Goal: Task Accomplishment & Management: Use online tool/utility

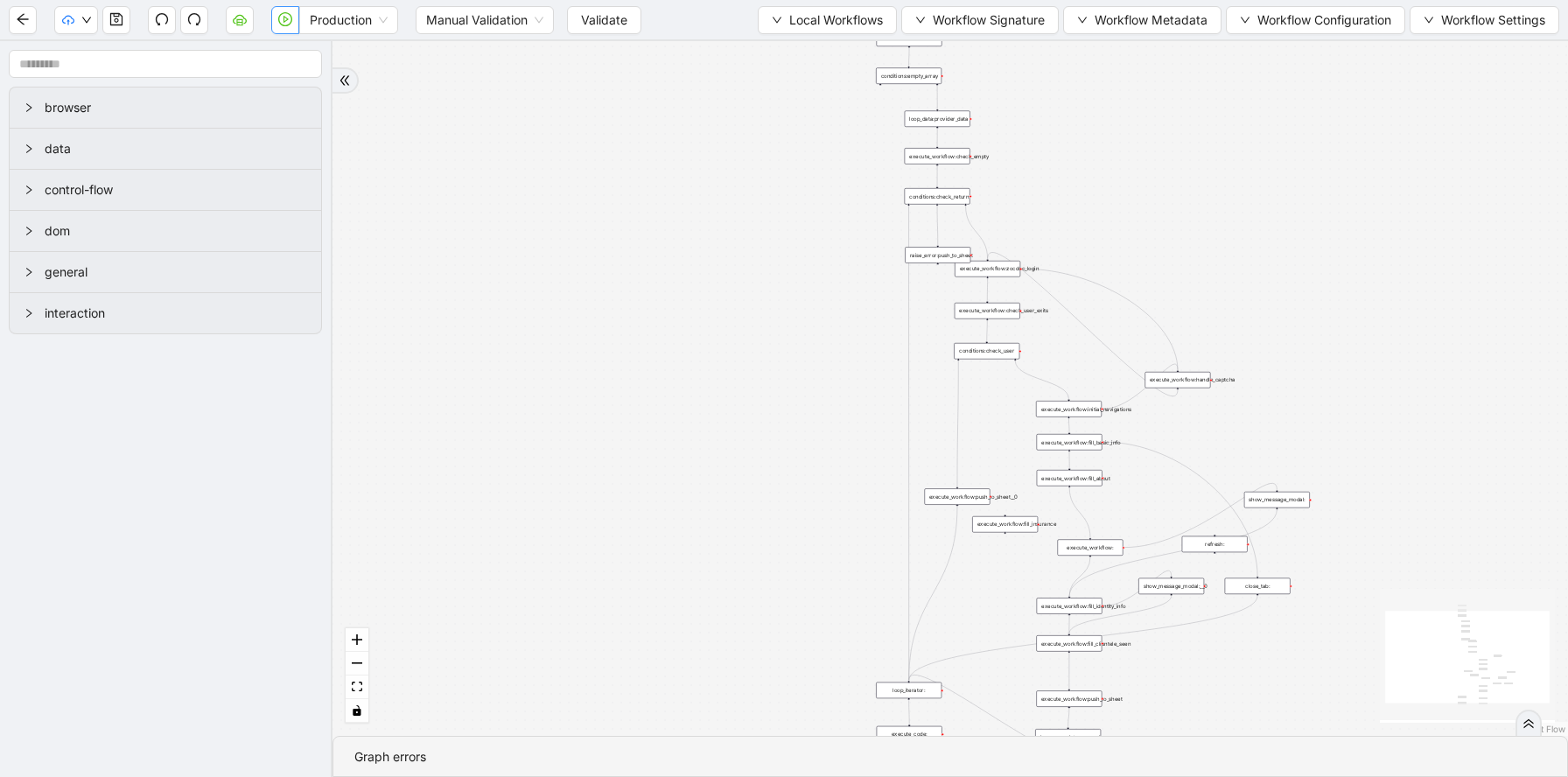
click at [283, 21] on icon "play-circle" at bounding box center [286, 19] width 5 height 7
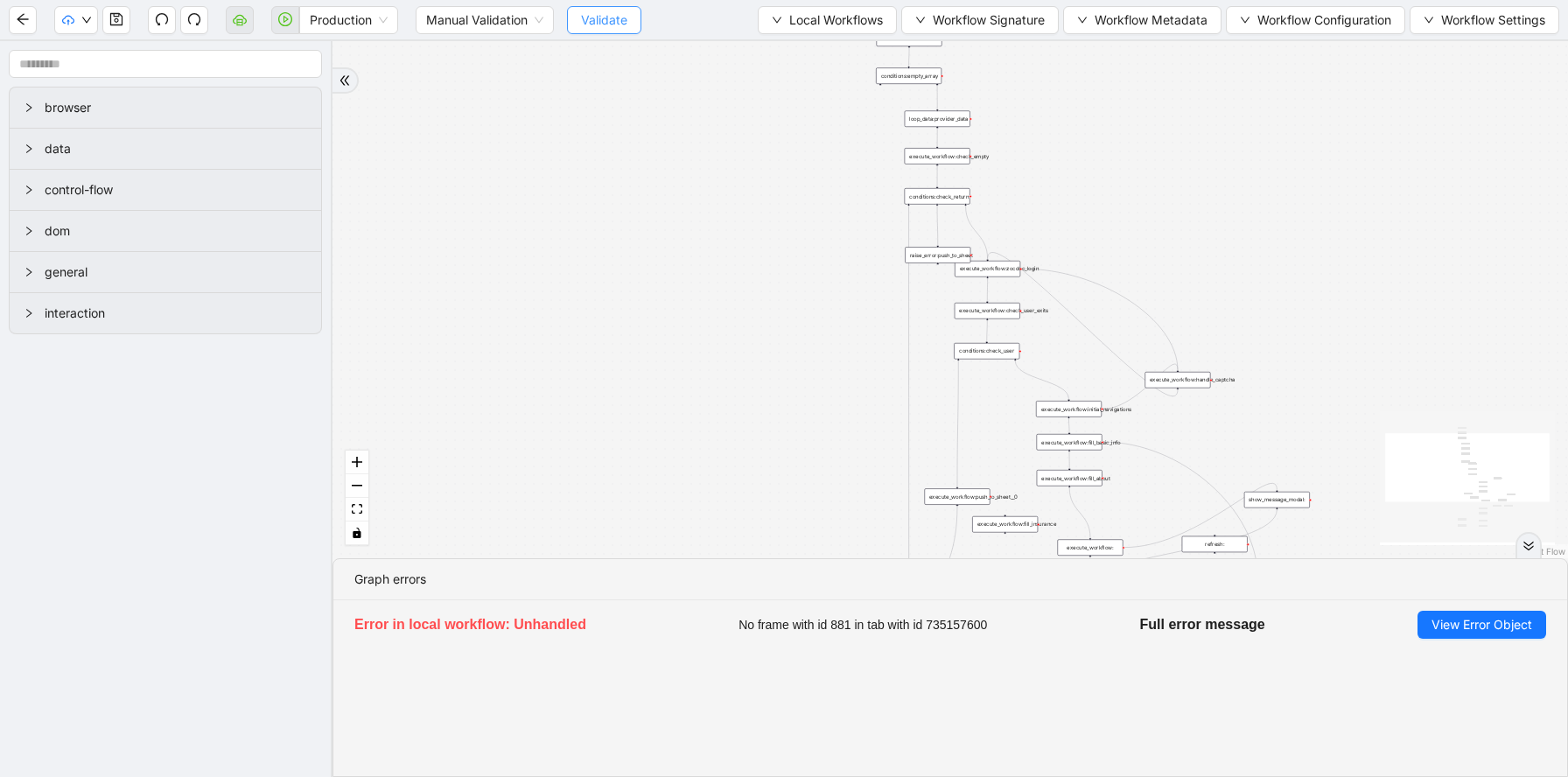
click at [620, 27] on span "Validate" at bounding box center [604, 20] width 46 height 19
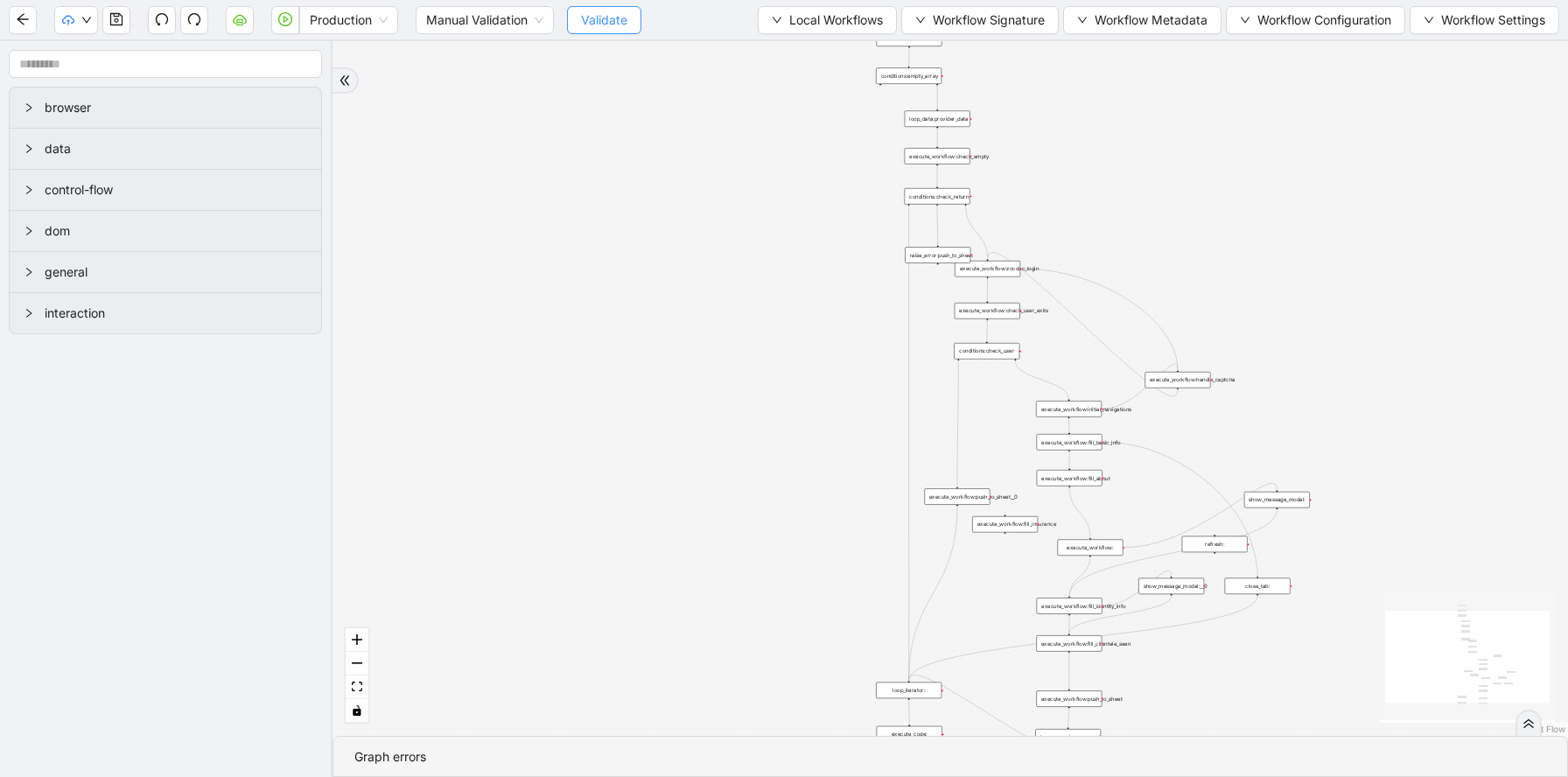
click at [596, 15] on span "Validate" at bounding box center [604, 20] width 46 height 19
click at [281, 17] on icon "play-circle" at bounding box center [285, 19] width 14 height 14
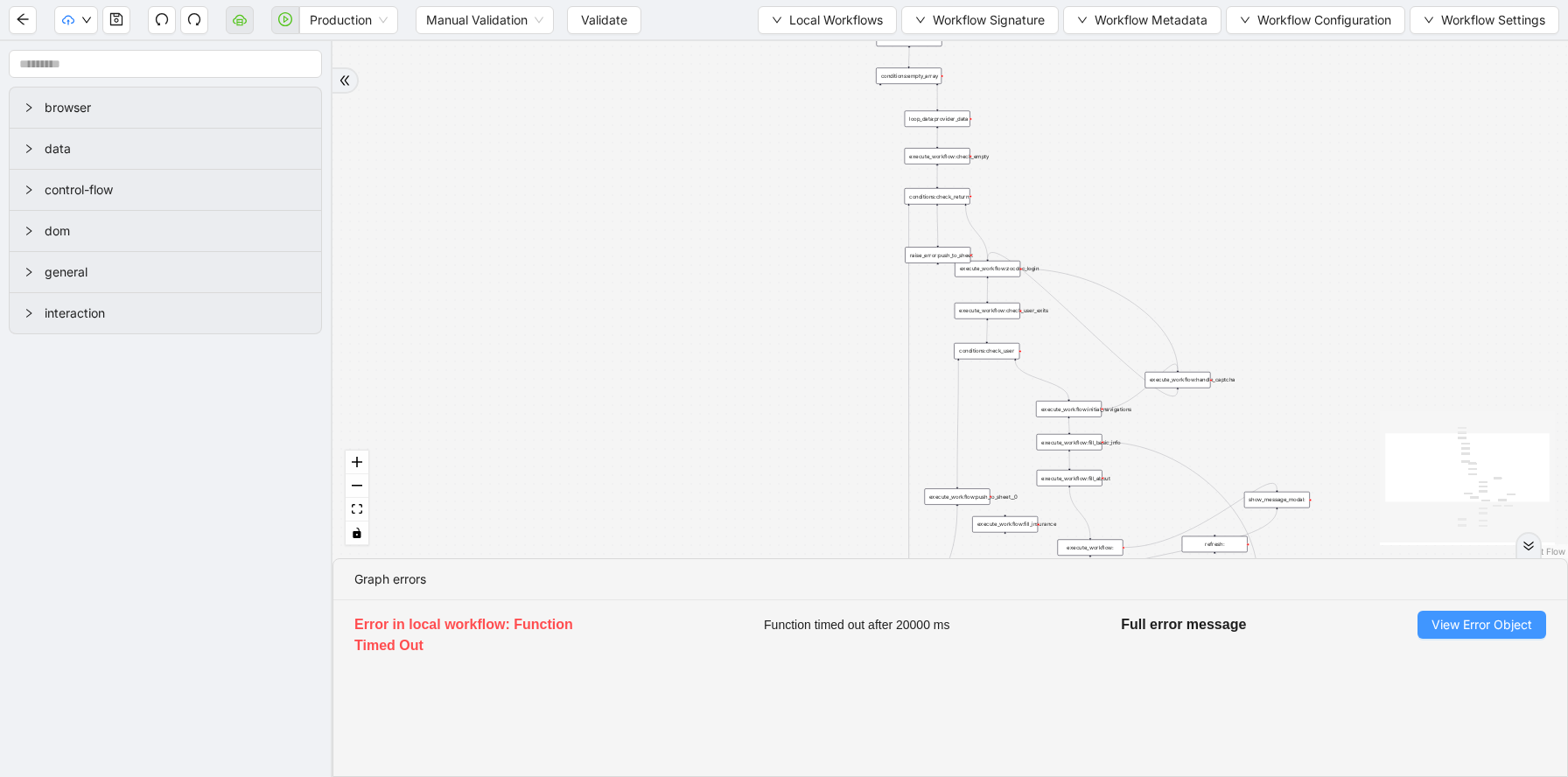
click at [1470, 630] on span "View Error Object" at bounding box center [1481, 624] width 101 height 19
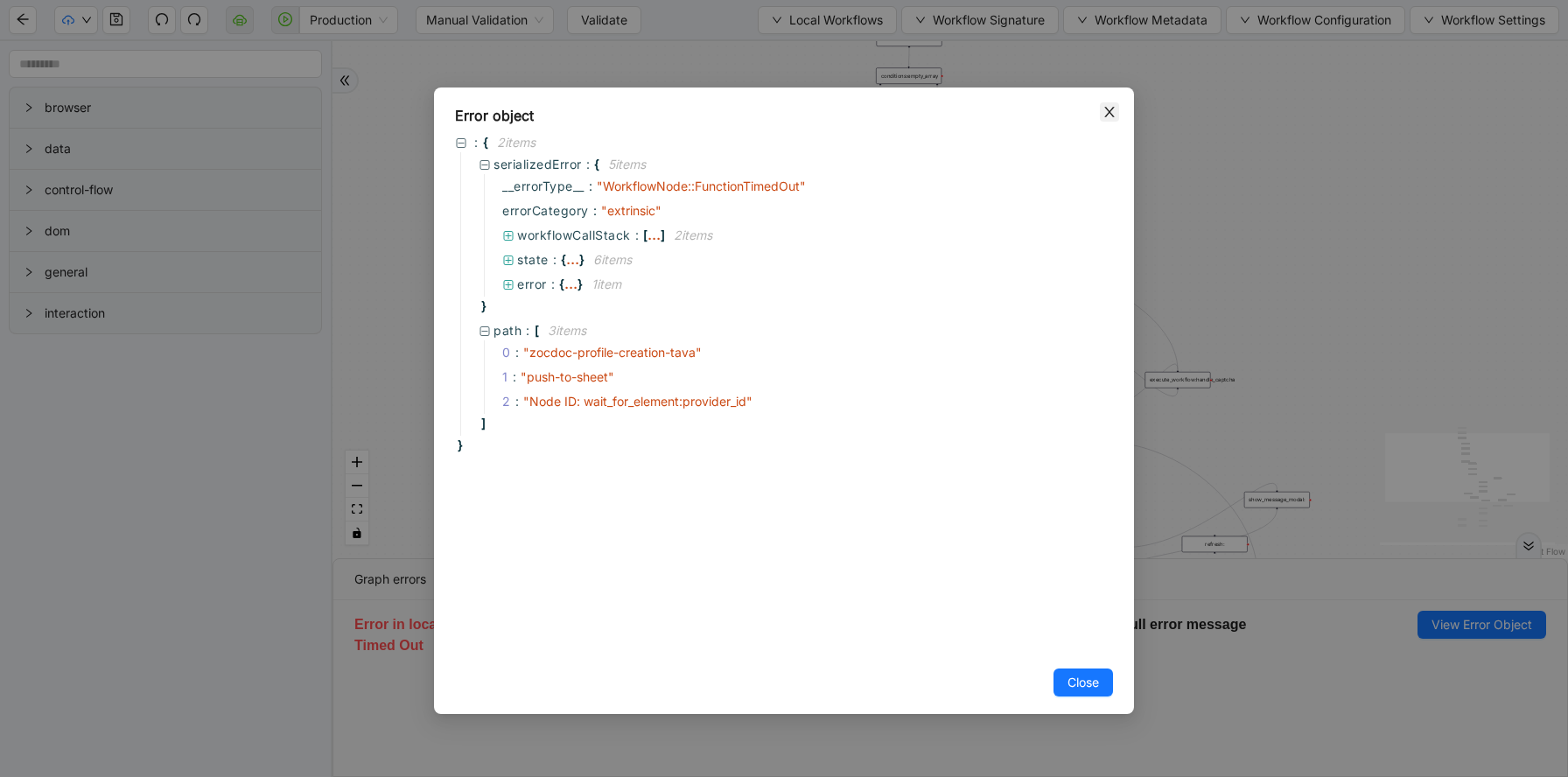
click at [1107, 114] on icon "close" at bounding box center [1108, 112] width 10 height 11
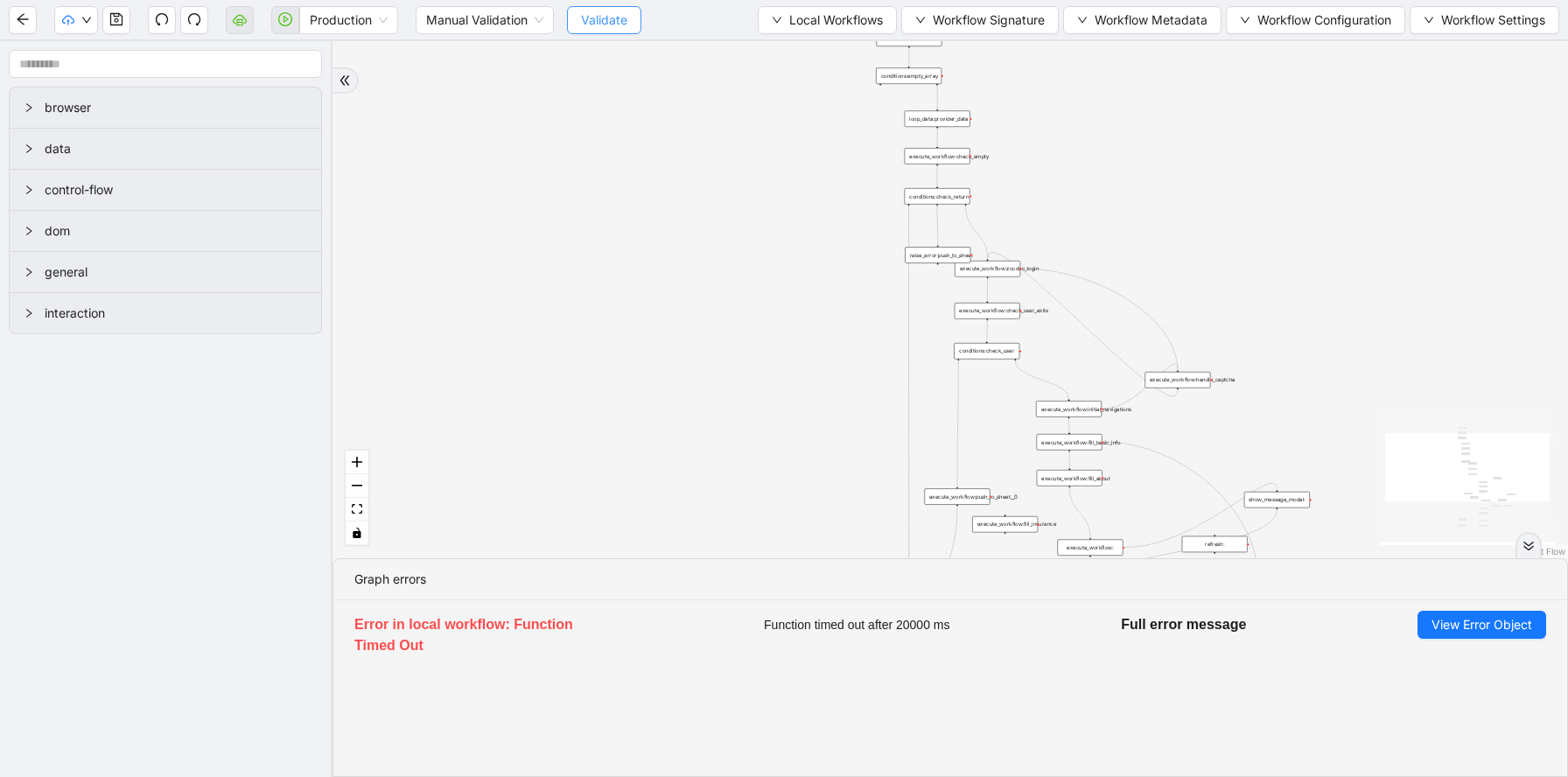
click at [614, 20] on span "Validate" at bounding box center [604, 20] width 46 height 19
click at [815, 30] on button "Local Workflows" at bounding box center [827, 20] width 139 height 28
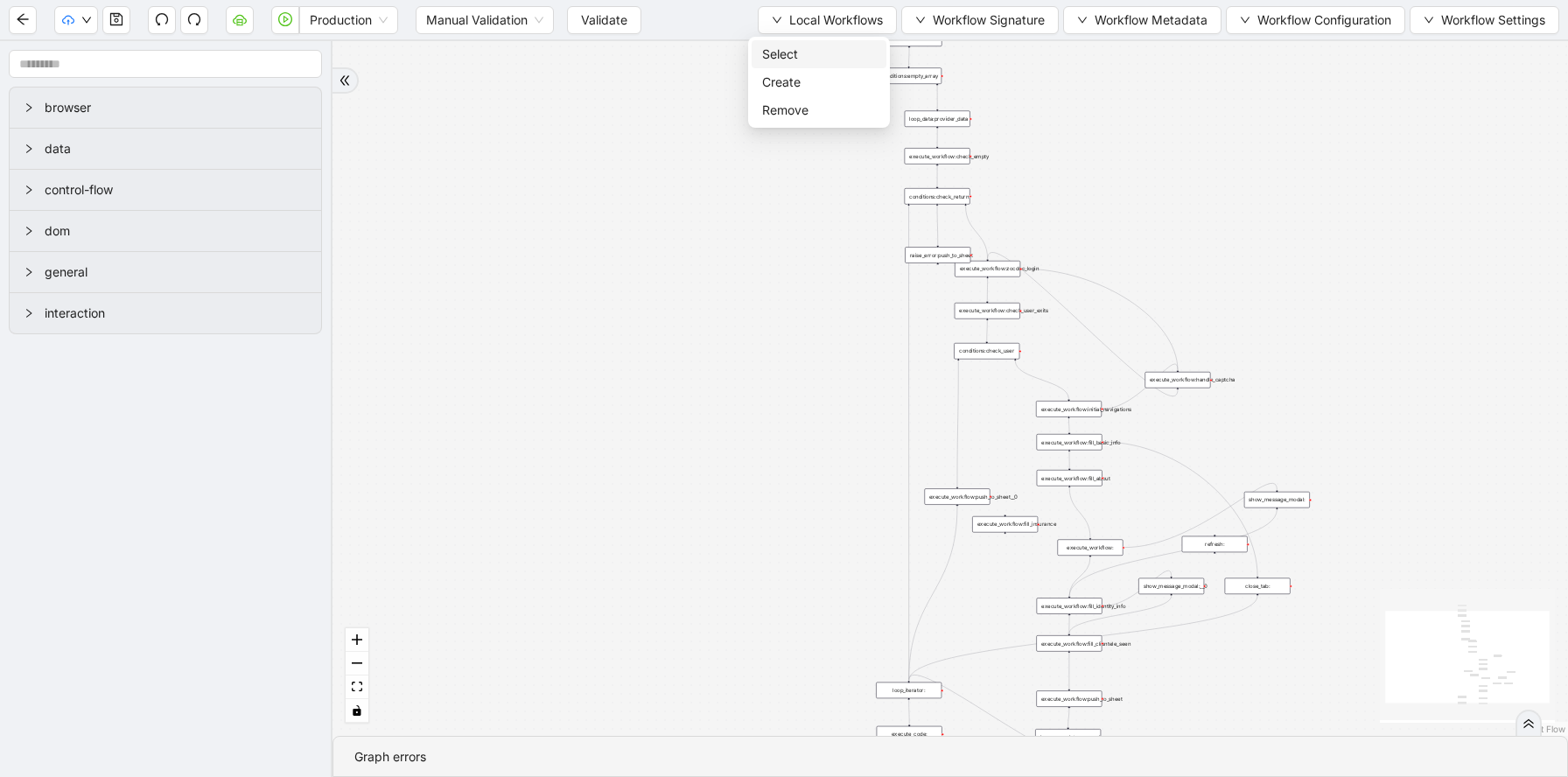
click at [855, 54] on span "Select" at bounding box center [819, 54] width 114 height 19
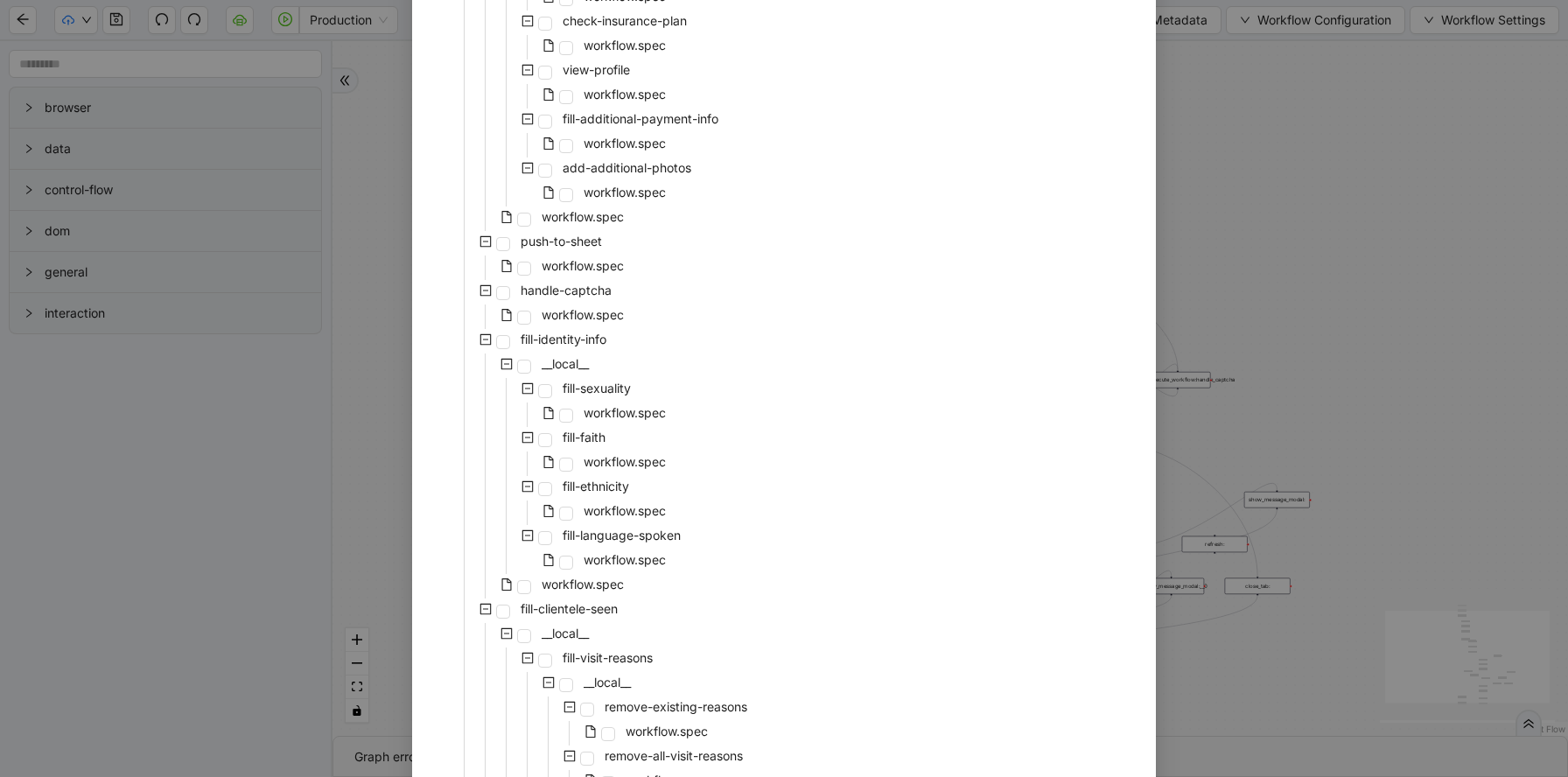
scroll to position [2156, 0]
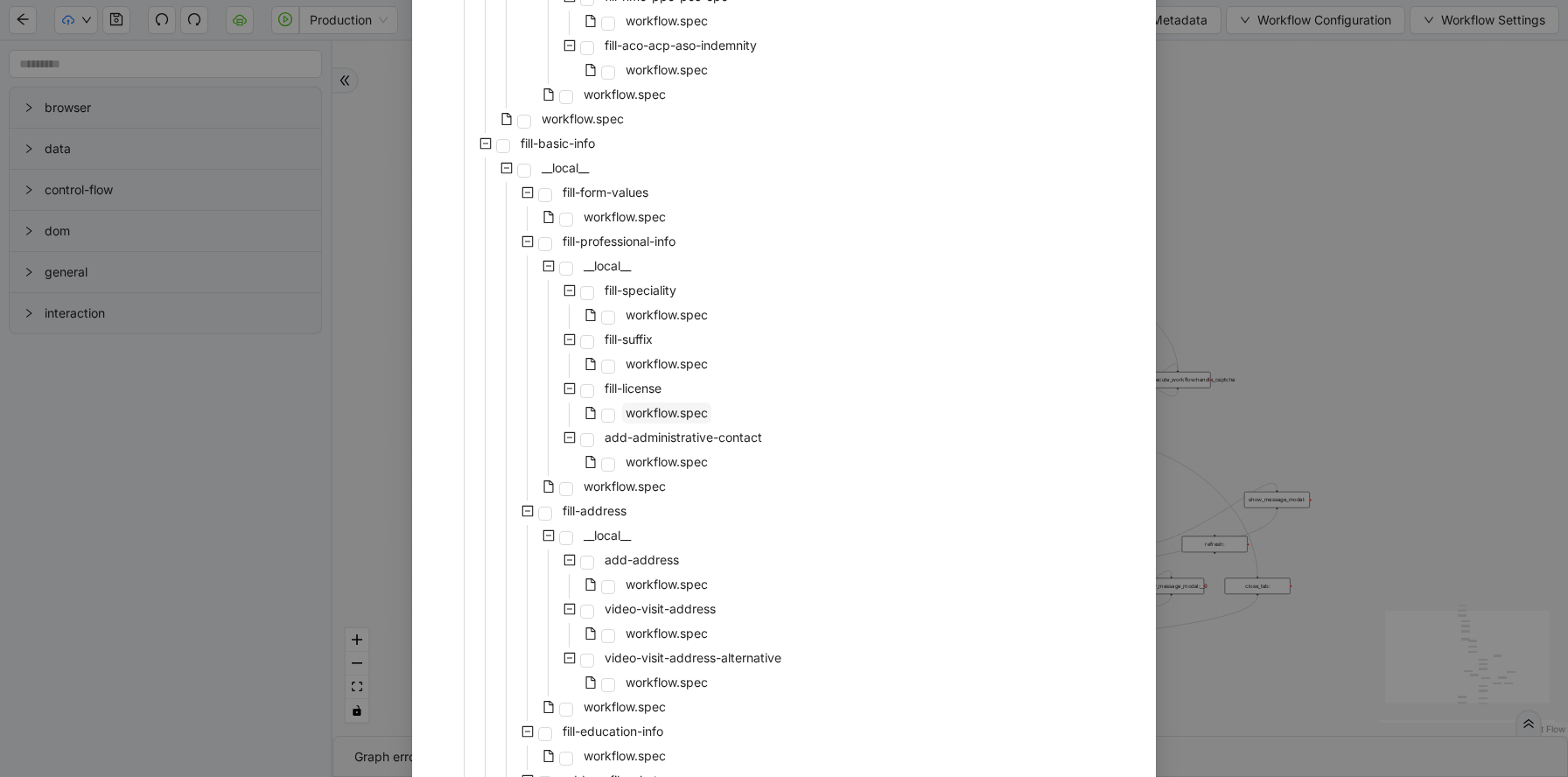
click at [644, 409] on span "workflow.spec" at bounding box center [666, 412] width 82 height 15
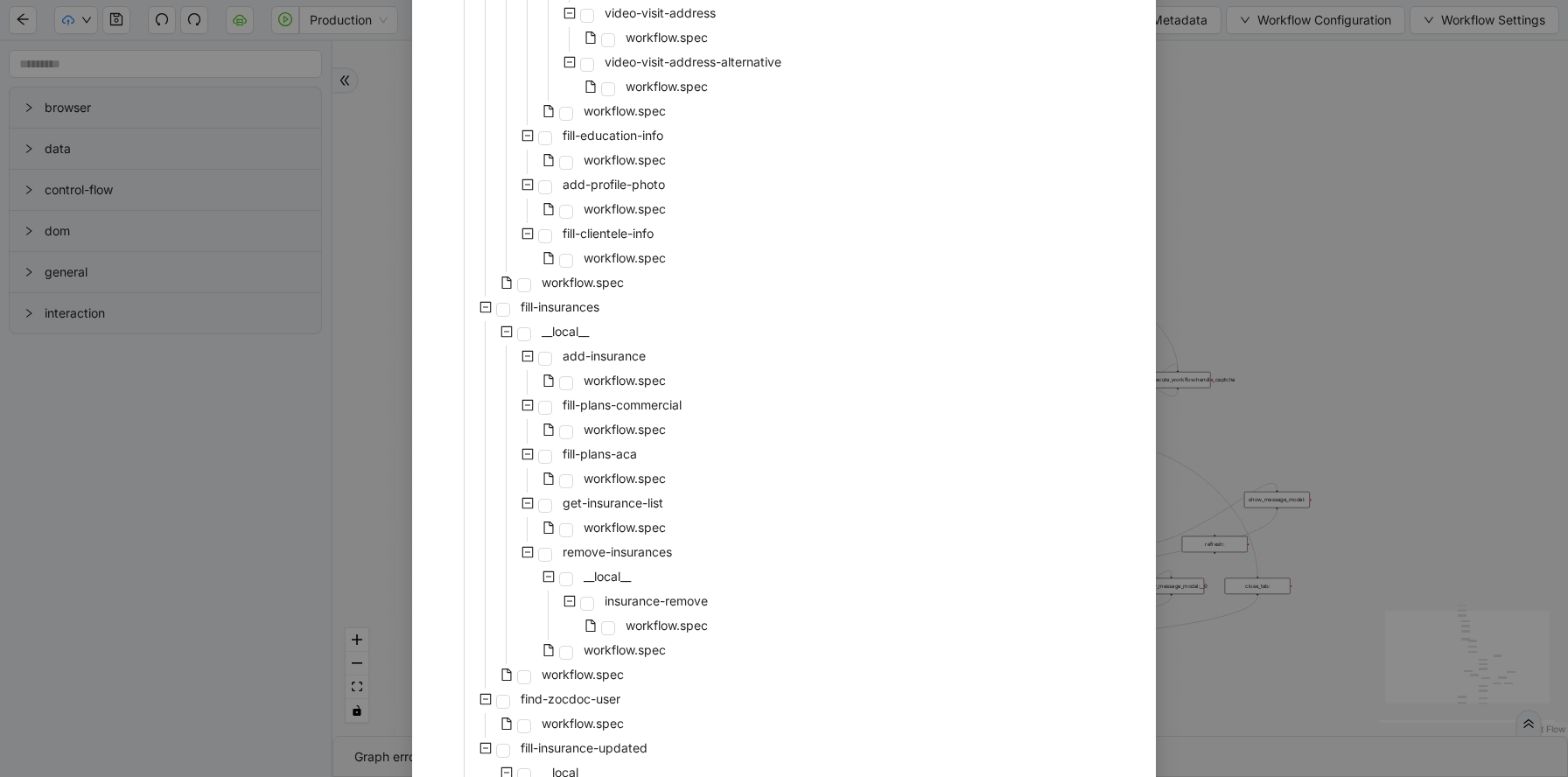
scroll to position [3083, 0]
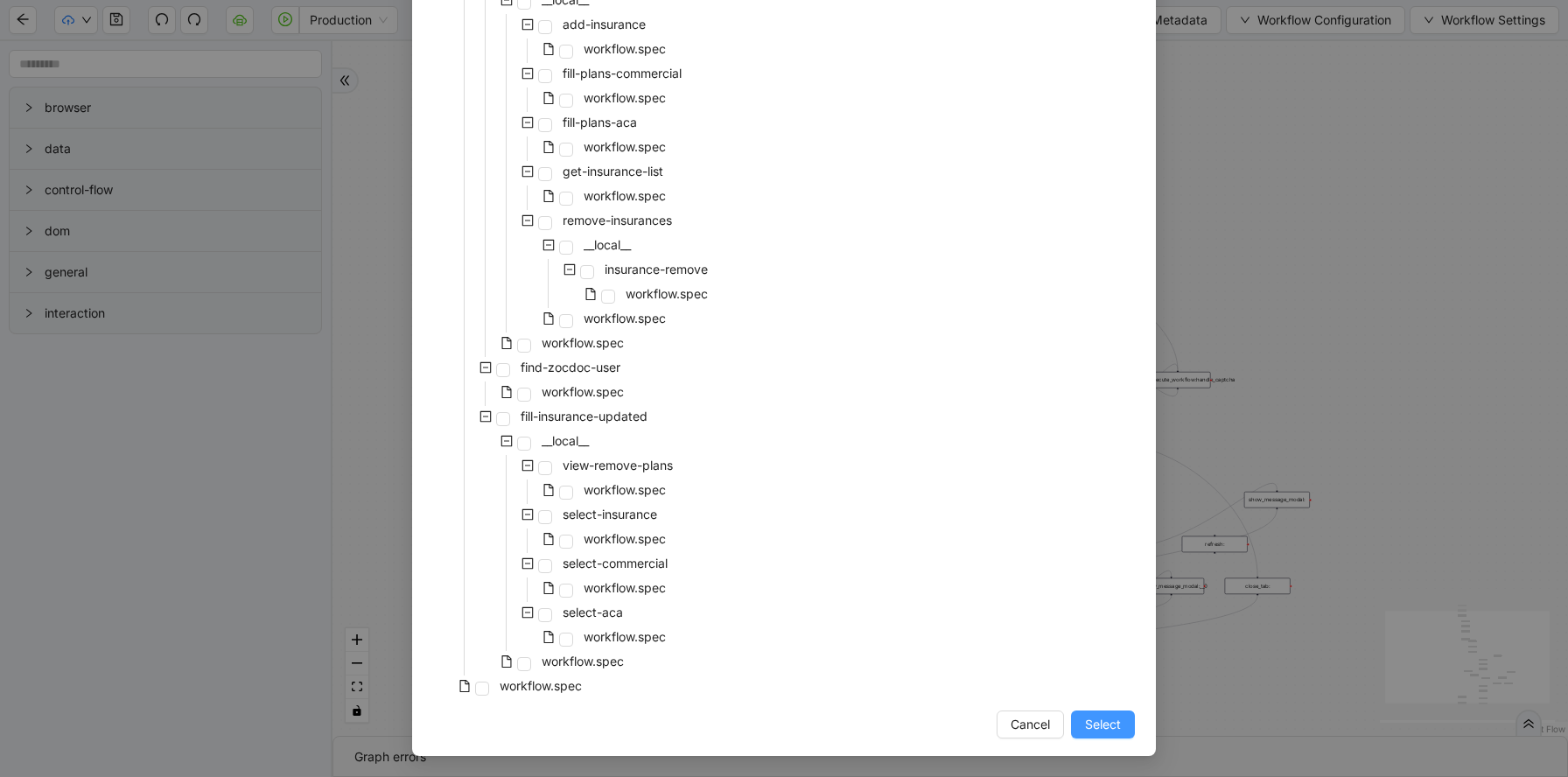
click at [1106, 733] on span "Select" at bounding box center [1102, 724] width 36 height 19
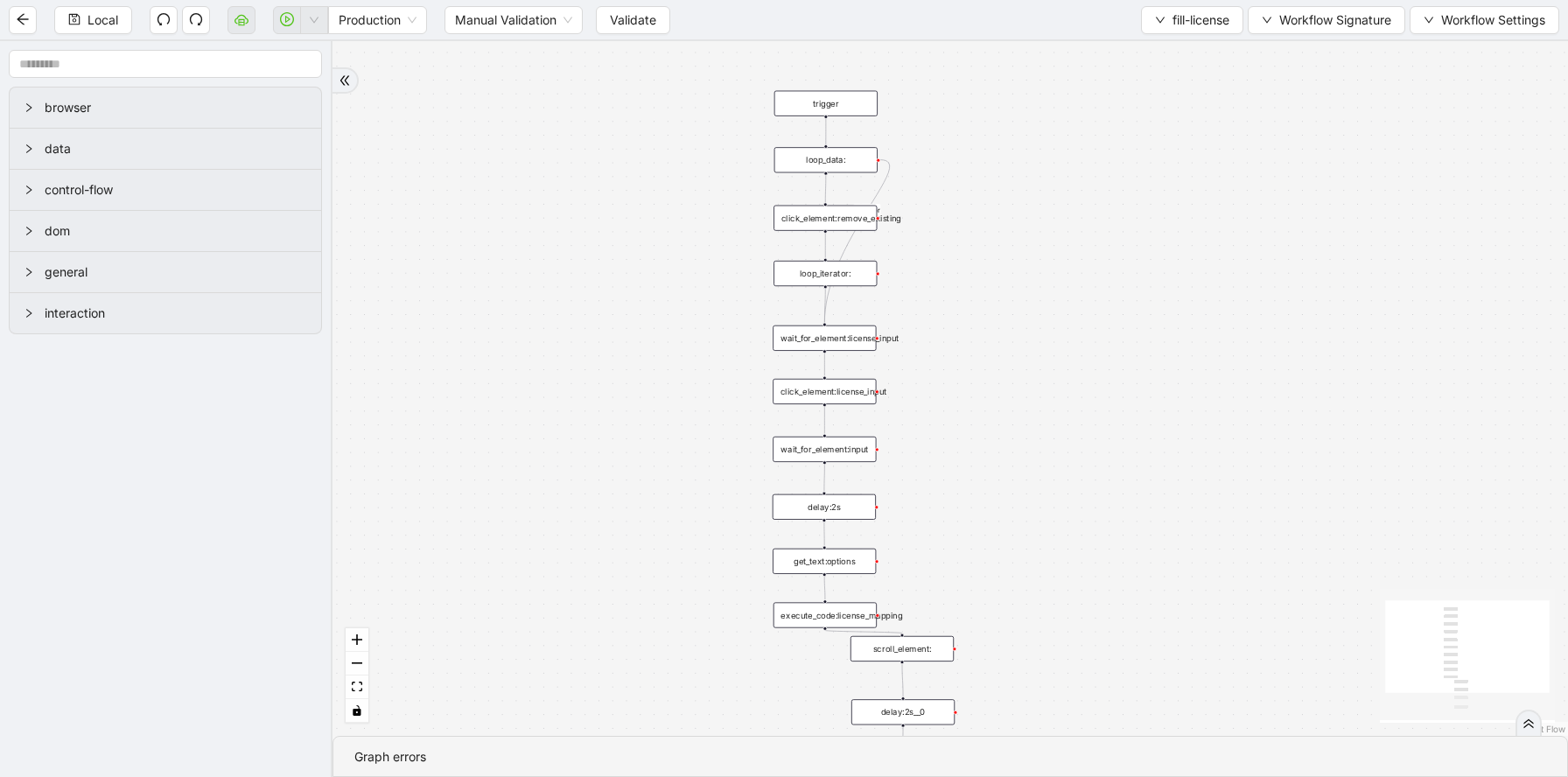
click at [813, 623] on div "execute_code:license_mapping" at bounding box center [825, 614] width 103 height 25
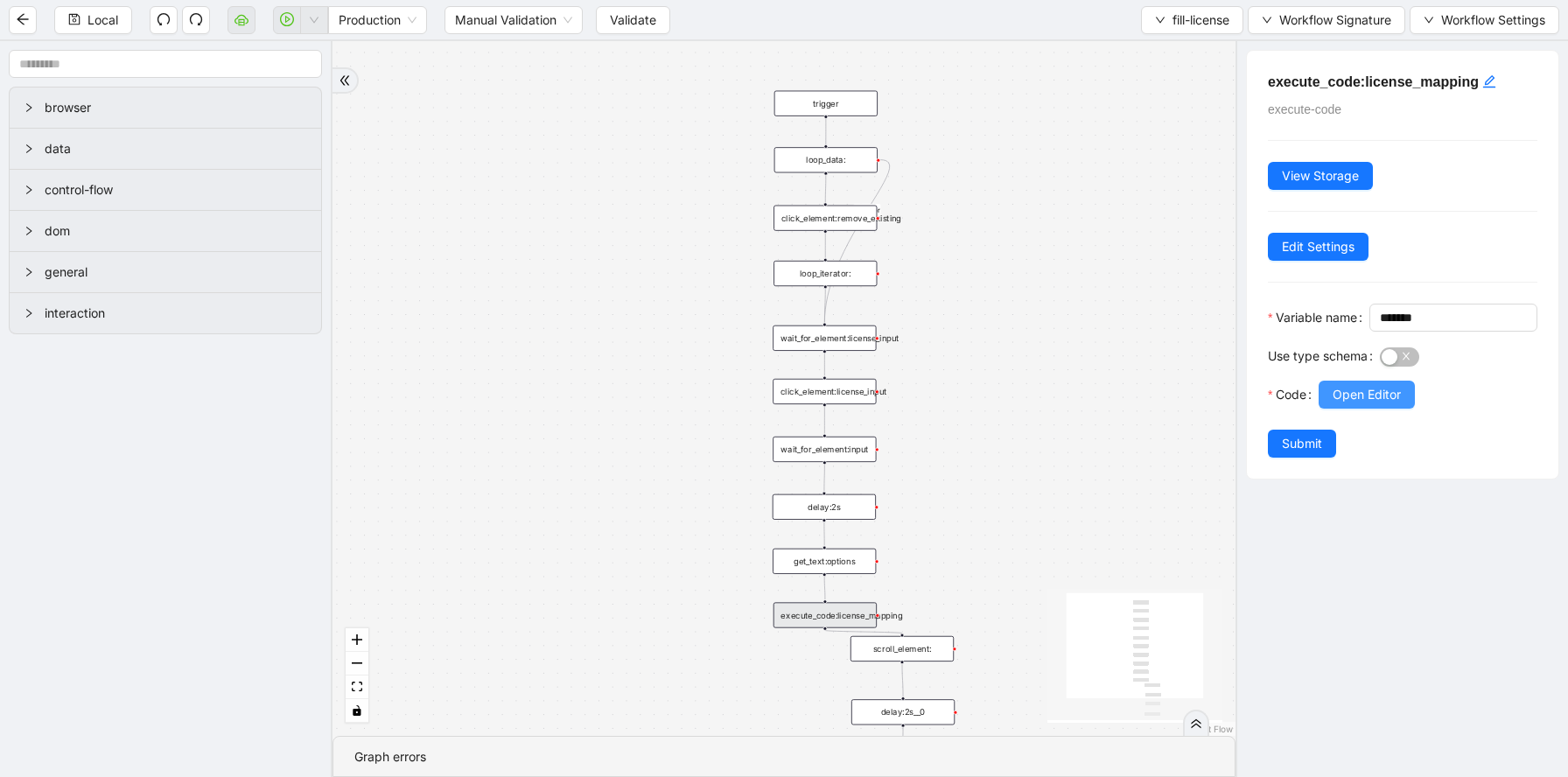
click at [1364, 404] on span "Open Editor" at bounding box center [1367, 395] width 68 height 19
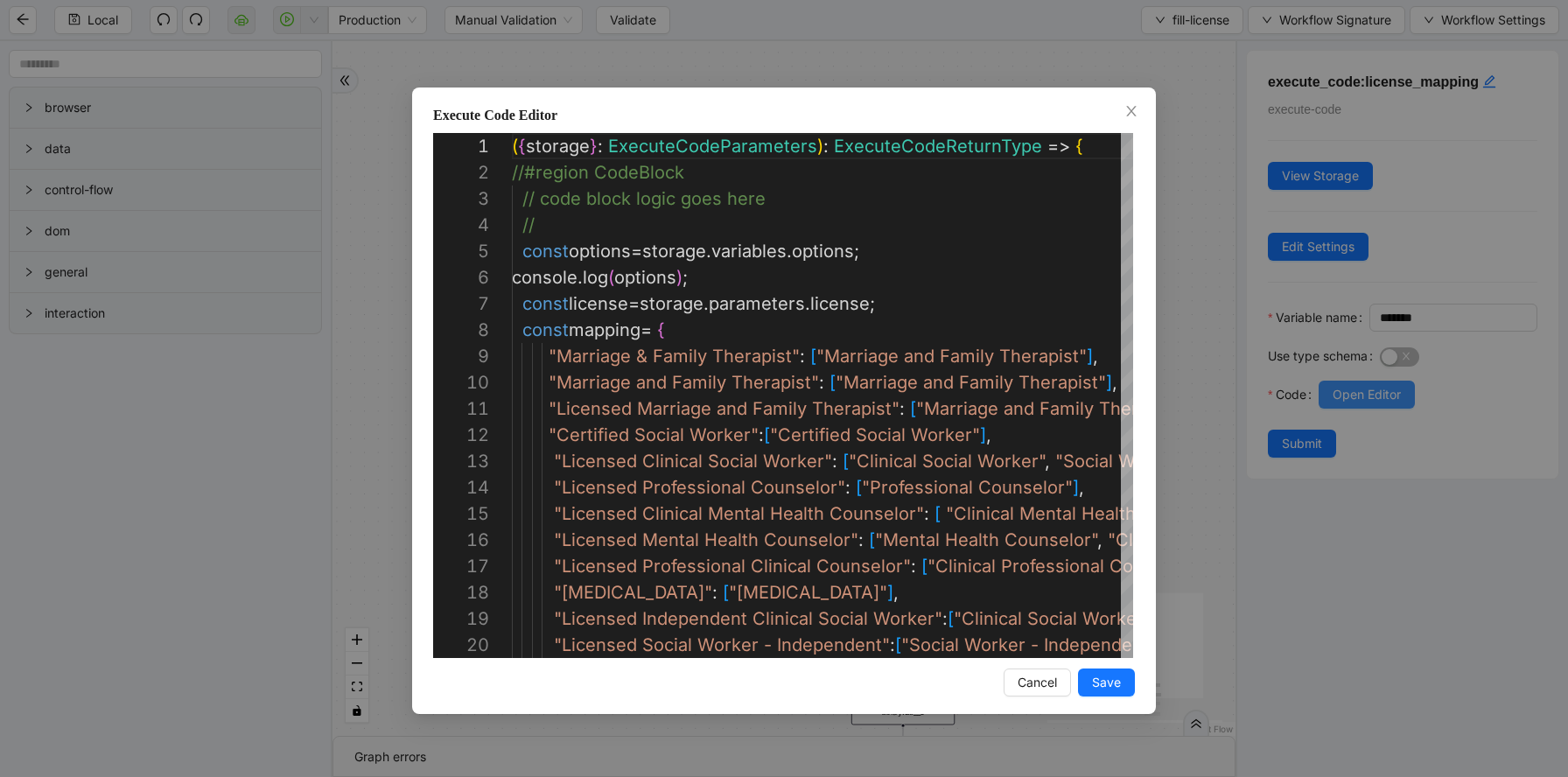
scroll to position [262, 0]
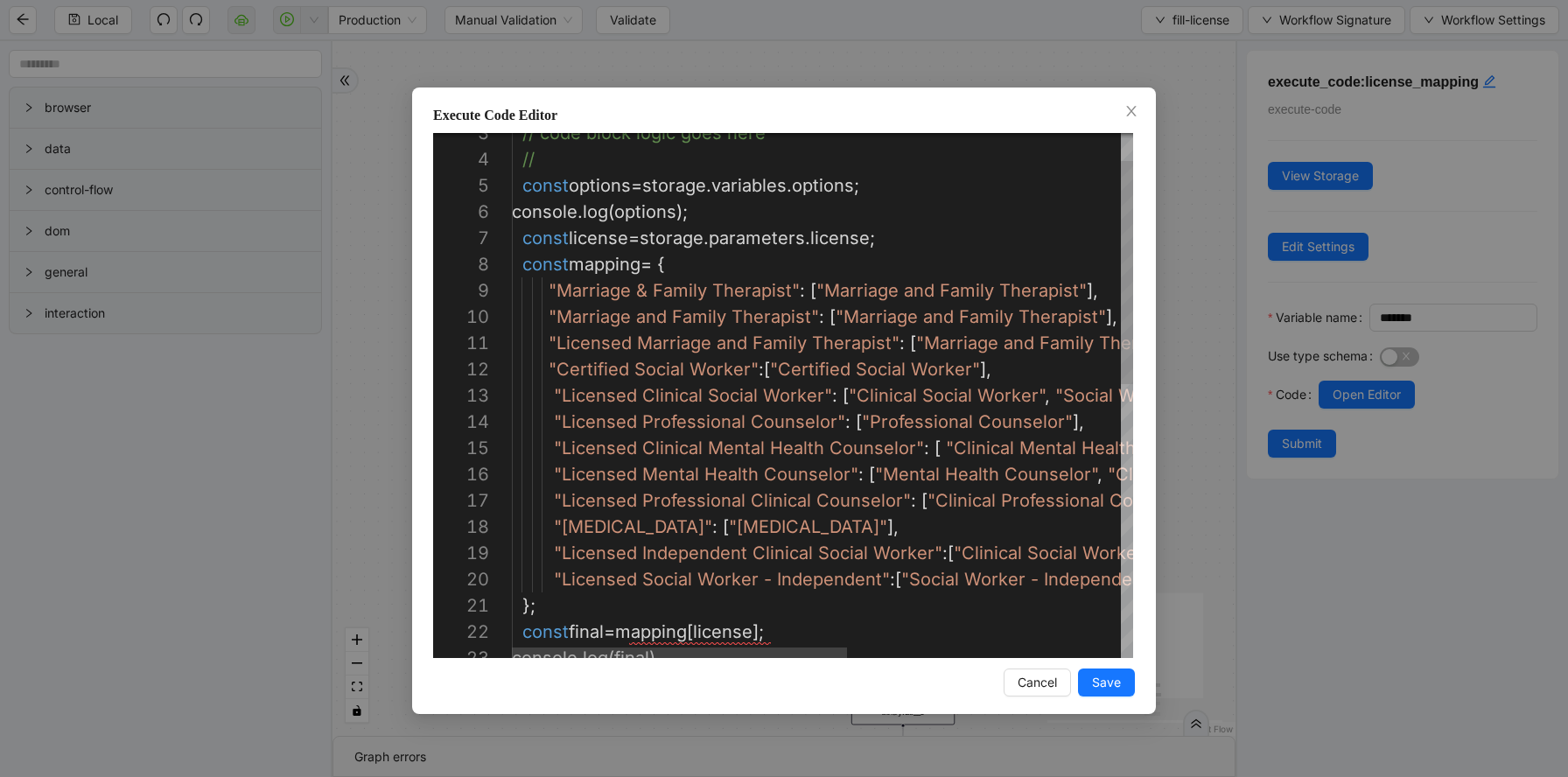
click at [831, 577] on div "// code block logic goes here // const options = storage . variables . options …" at bounding box center [1075, 684] width 1127 height 1234
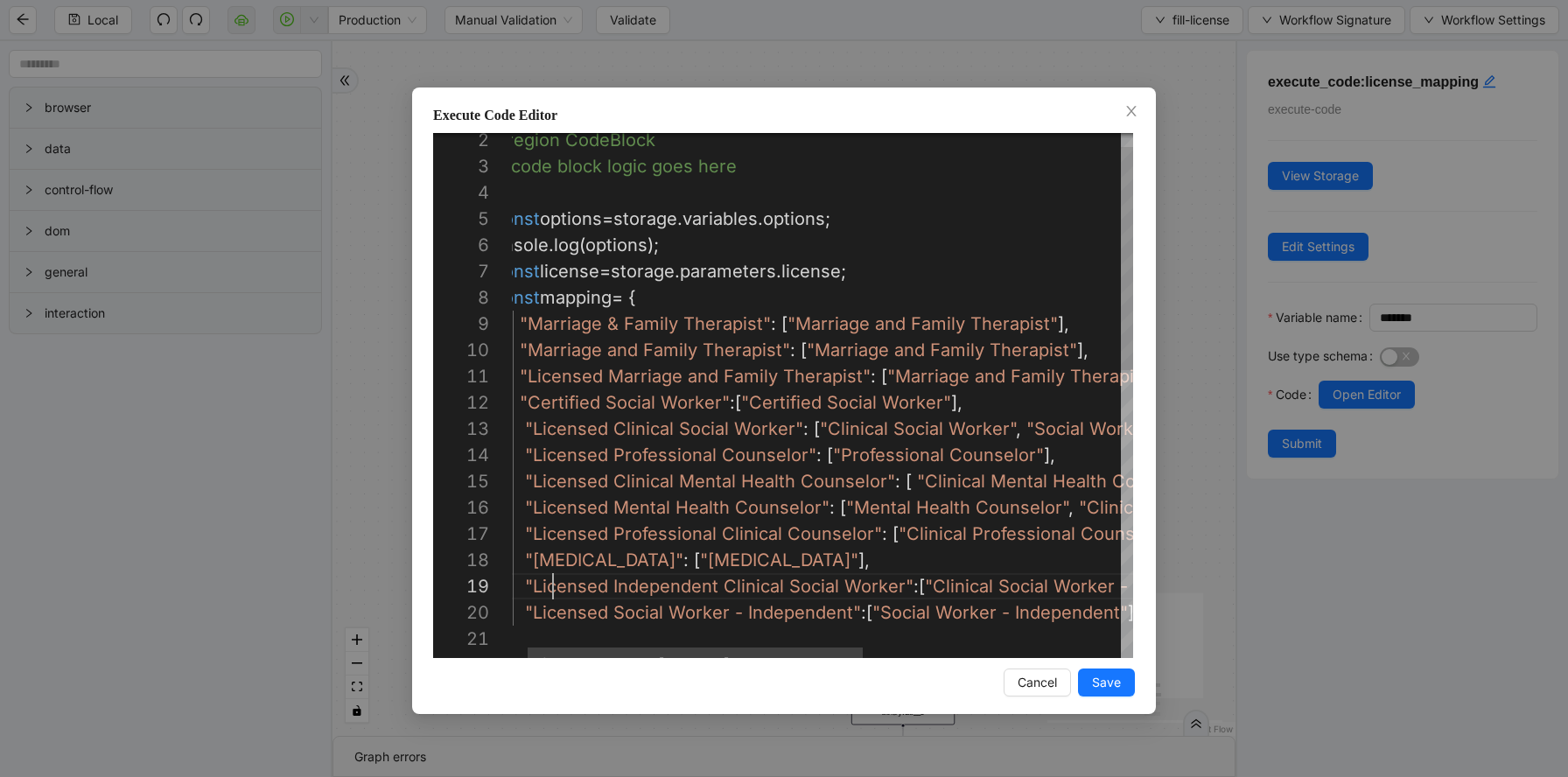
click at [557, 583] on div "// code block logic goes here // const options = storage . variables . options …" at bounding box center [1046, 717] width 1127 height 1234
type textarea "**********"
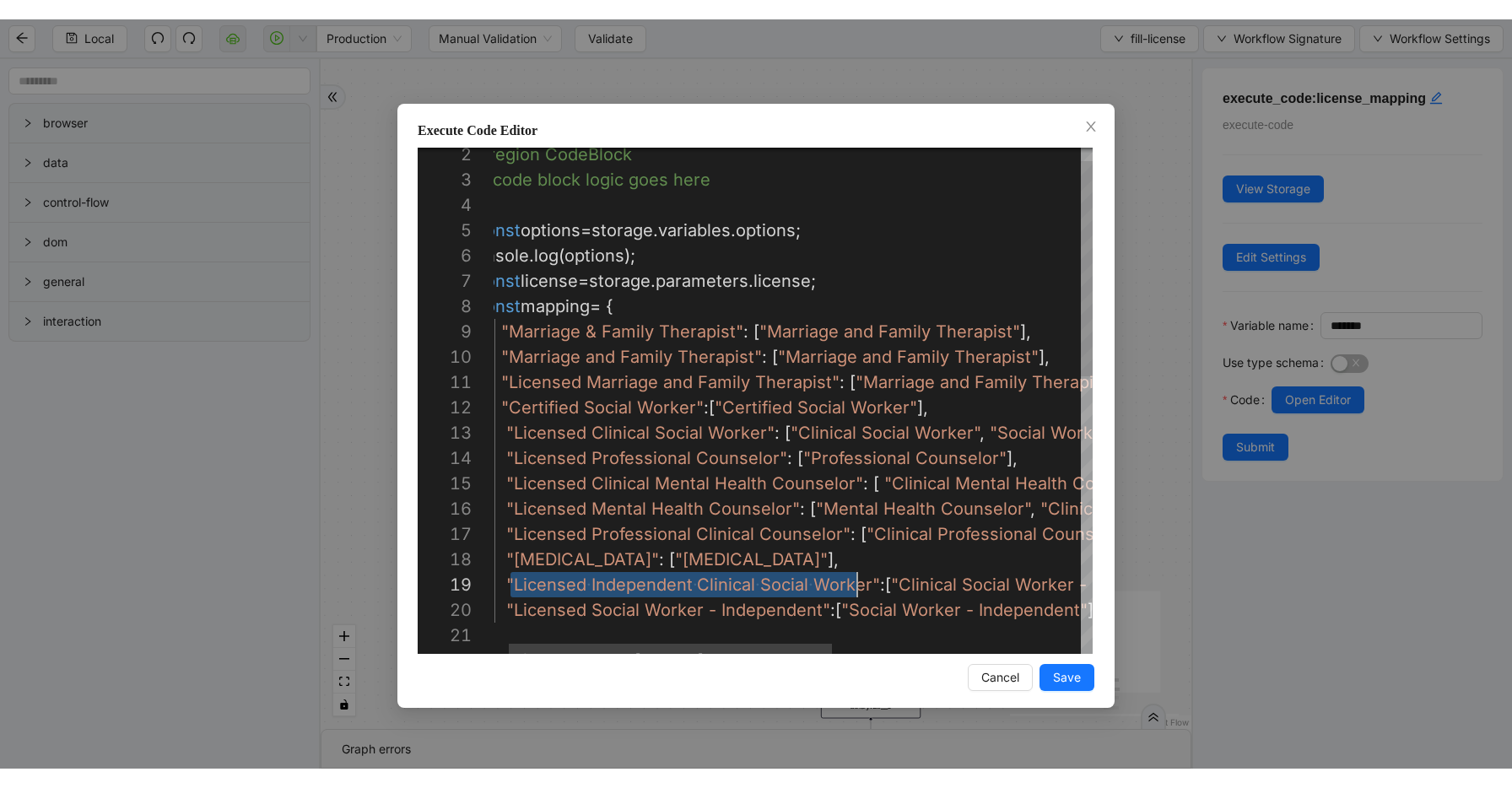
scroll to position [152, 397]
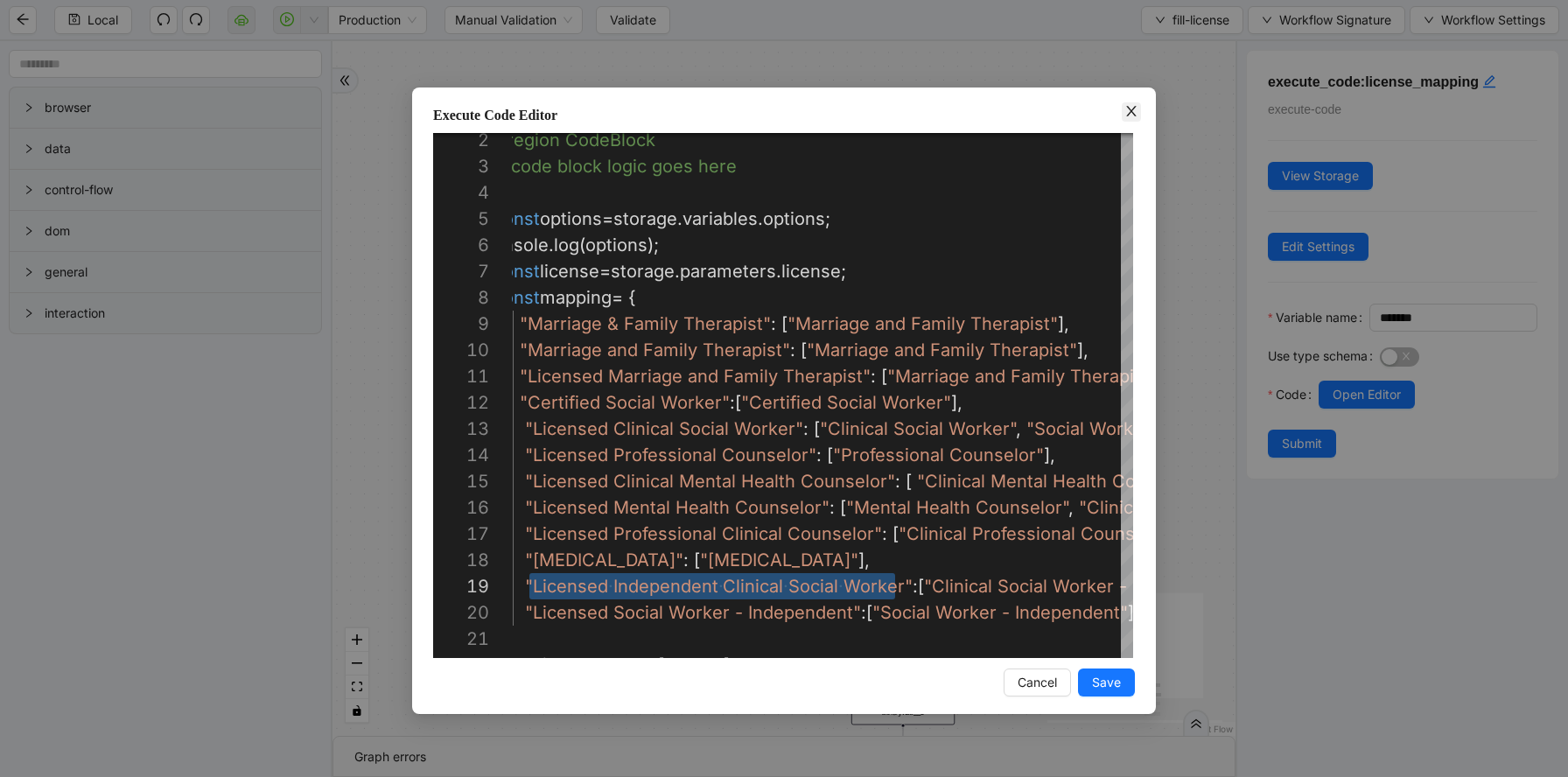
click at [1129, 117] on icon "close" at bounding box center [1131, 111] width 14 height 14
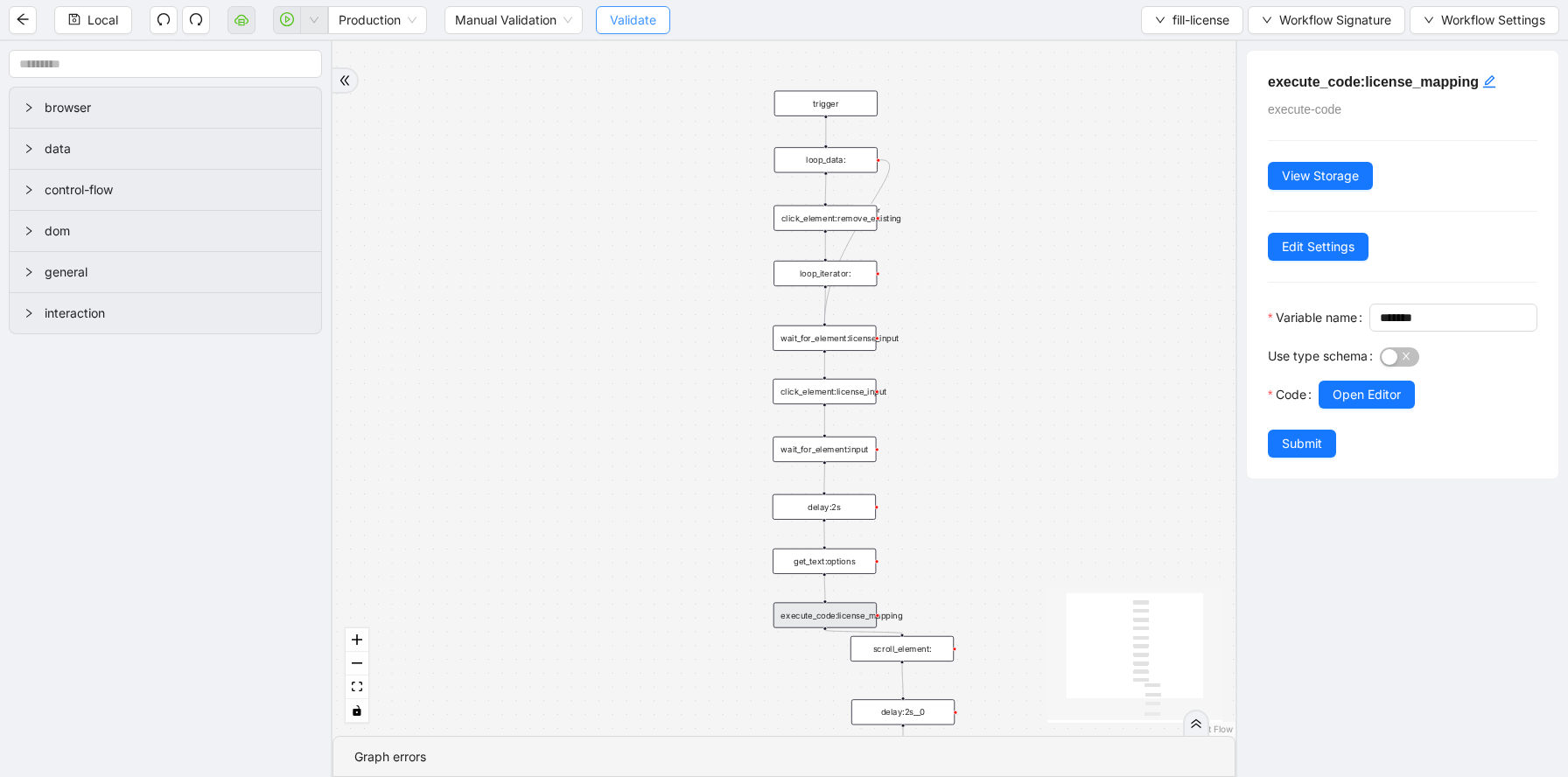
click at [639, 22] on span "Validate" at bounding box center [632, 20] width 46 height 19
click at [286, 20] on icon "play-circle" at bounding box center [288, 19] width 5 height 7
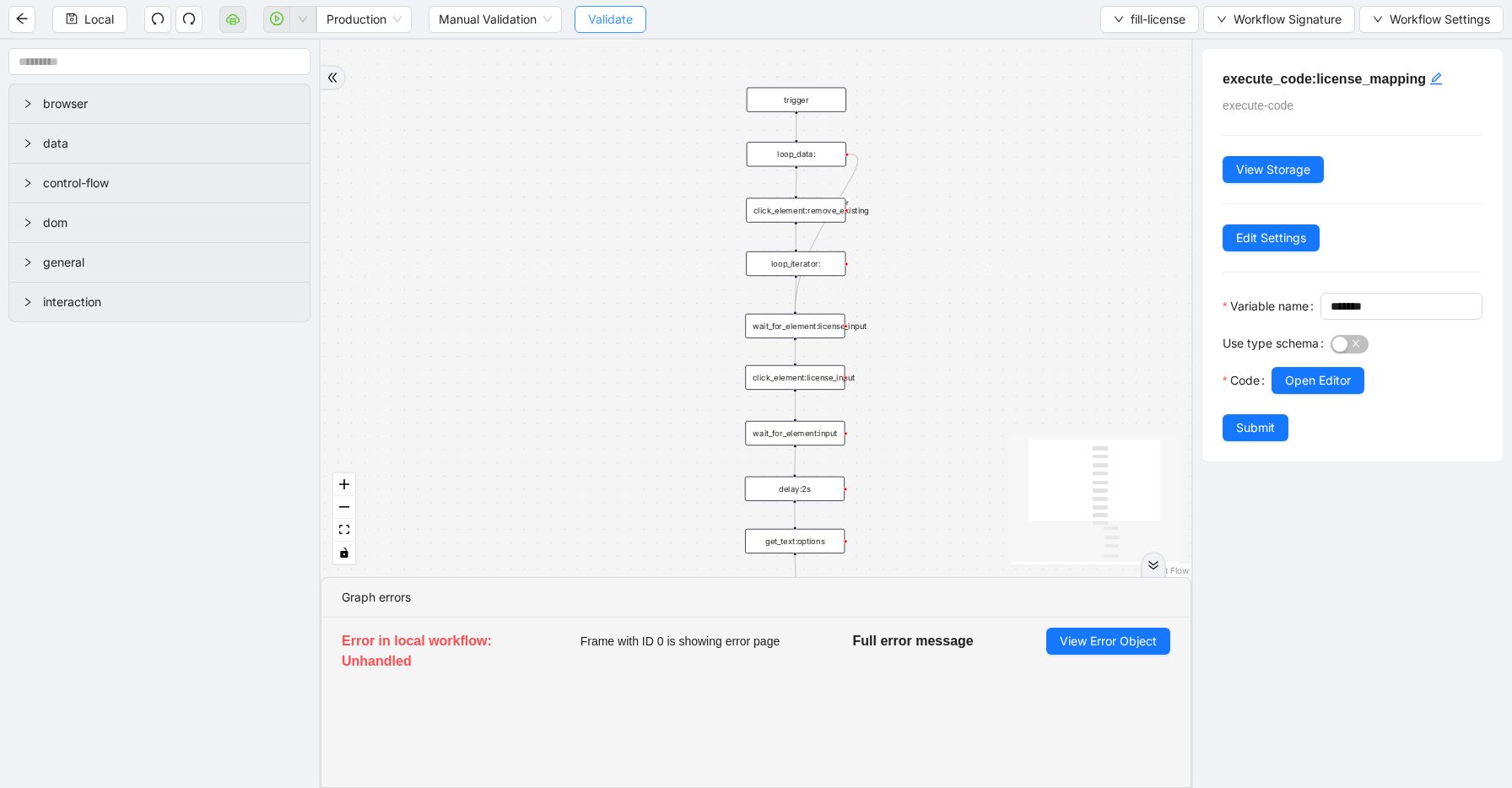
click at [591, 30] on button "Validate" at bounding box center [610, 19] width 72 height 27
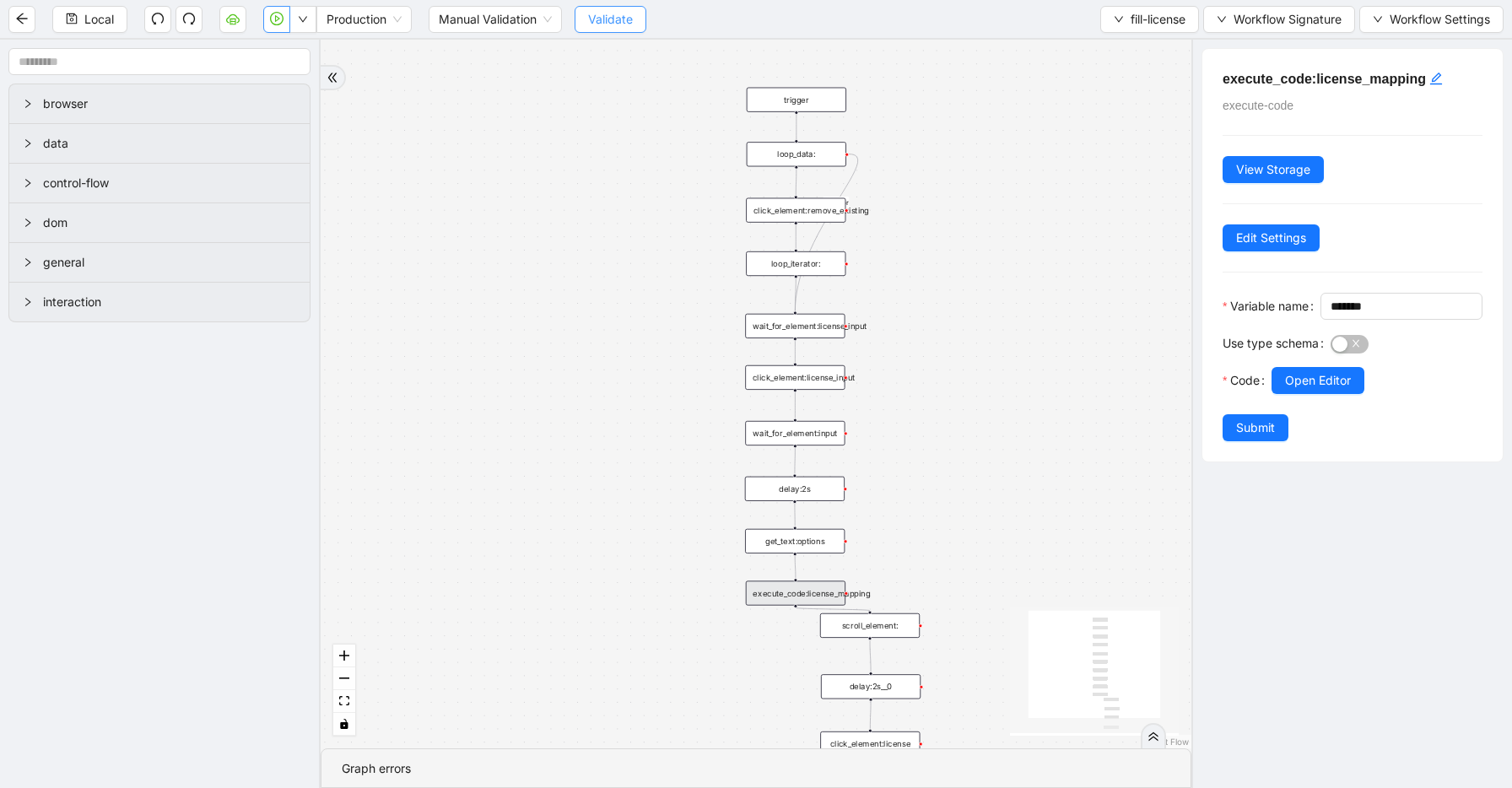
click at [604, 21] on span "Validate" at bounding box center [610, 19] width 45 height 19
click at [280, 20] on icon "play-circle" at bounding box center [277, 19] width 14 height 14
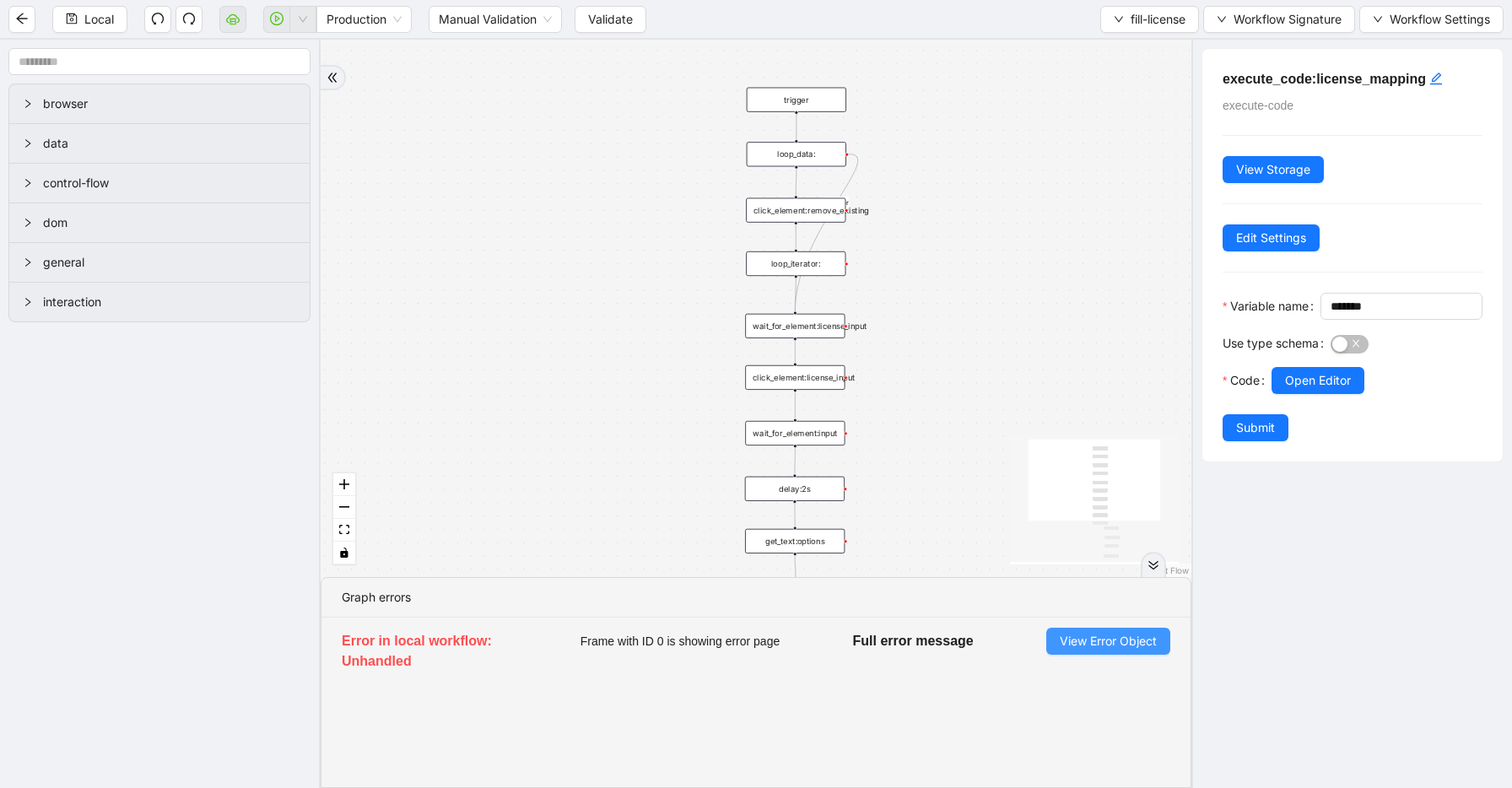
click at [1080, 636] on span "View Error Object" at bounding box center [1108, 641] width 97 height 19
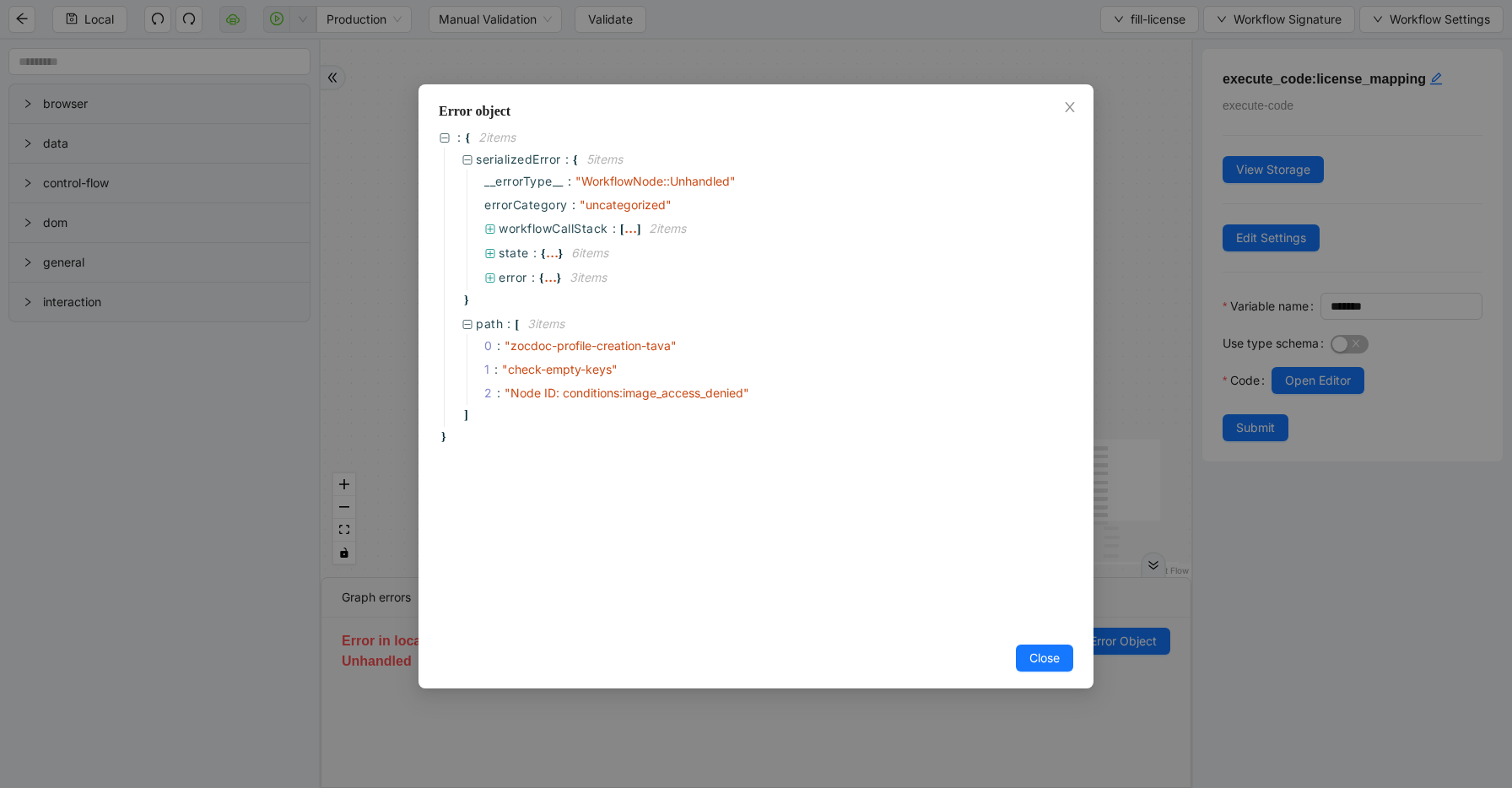
click at [851, 68] on div "Error object : { 2 item s serializedError : { 5 item s __errorType__ : " Workfl…" at bounding box center [756, 394] width 1512 height 788
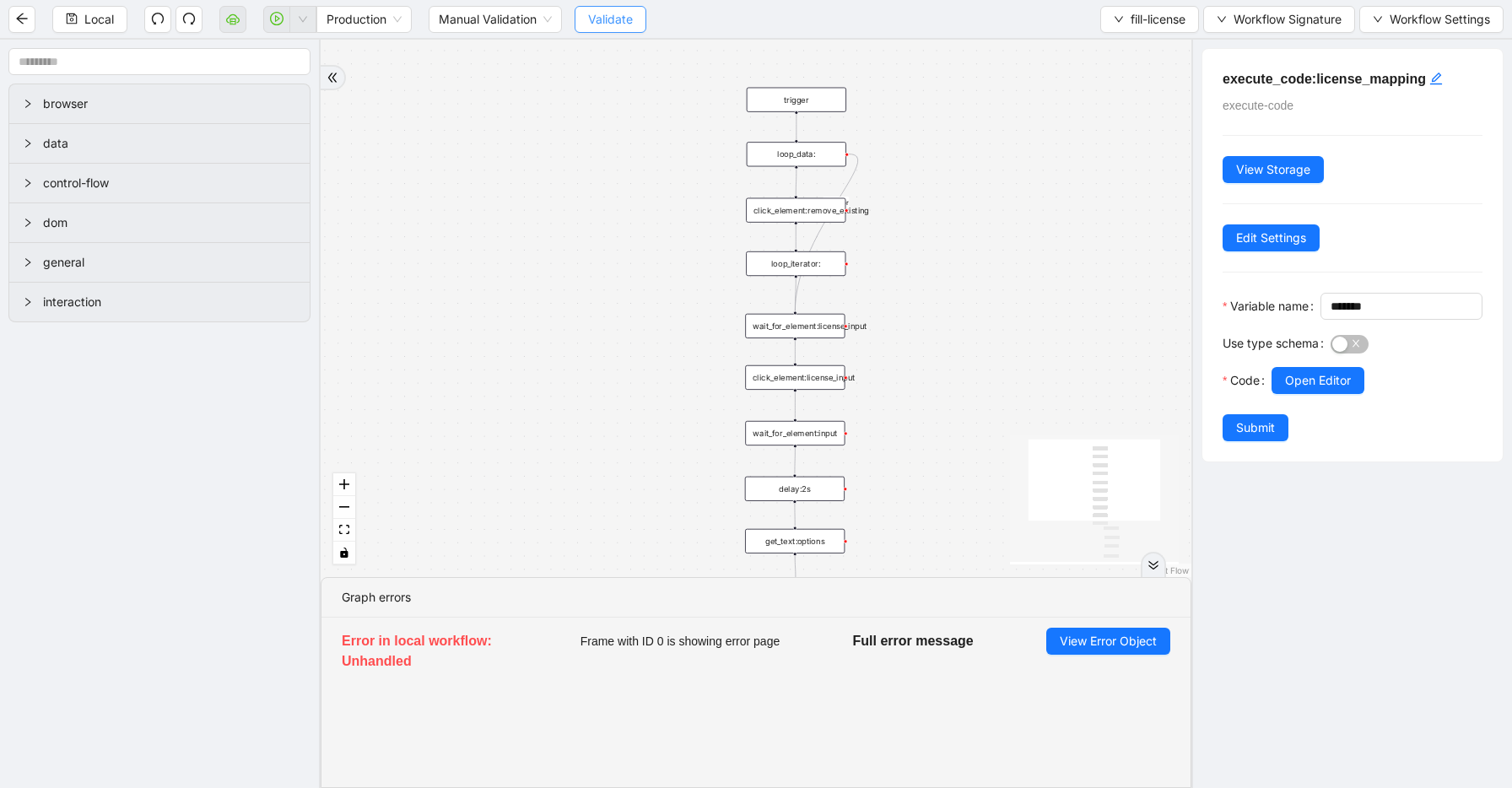
click at [615, 23] on span "Validate" at bounding box center [610, 19] width 45 height 19
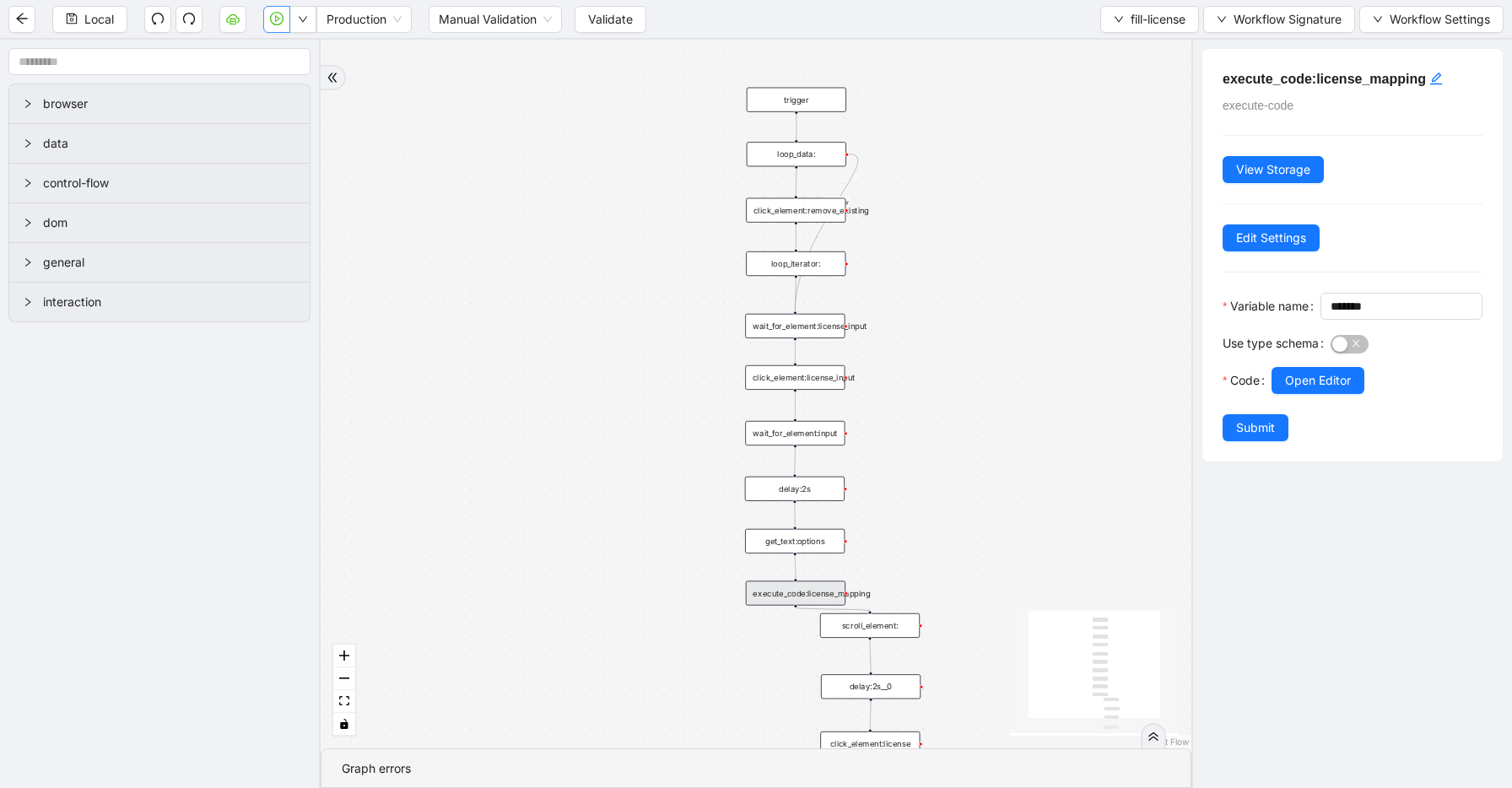
click at [273, 33] on div "Local Production Manual Validation Validate fill-license Workflow Signature Wor…" at bounding box center [756, 19] width 1512 height 38
click at [279, 6] on button "button" at bounding box center [277, 19] width 27 height 27
